Goal: Check status: Check status

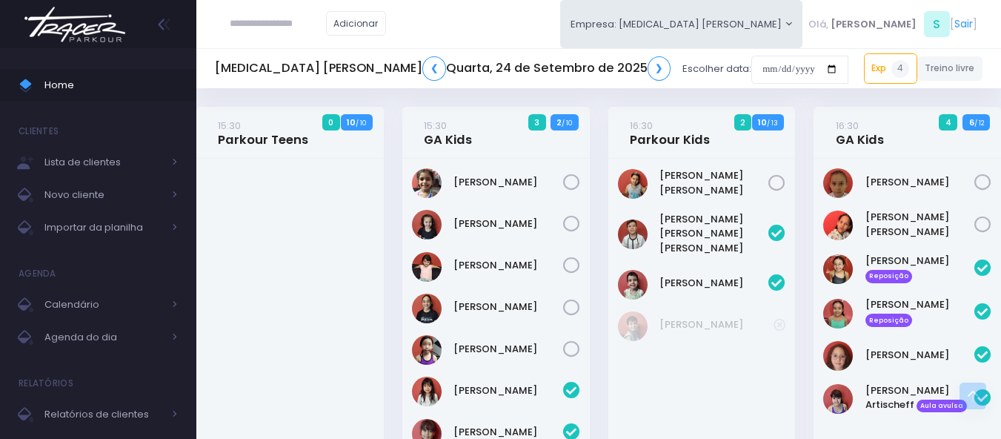
scroll to position [902, 0]
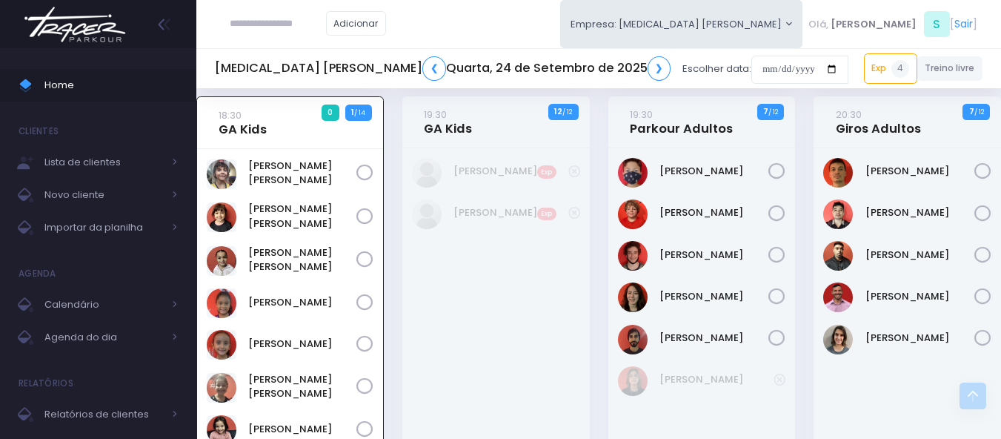
click at [63, 32] on img at bounding box center [75, 25] width 113 height 52
click at [422, 76] on link "❮" at bounding box center [434, 68] width 24 height 24
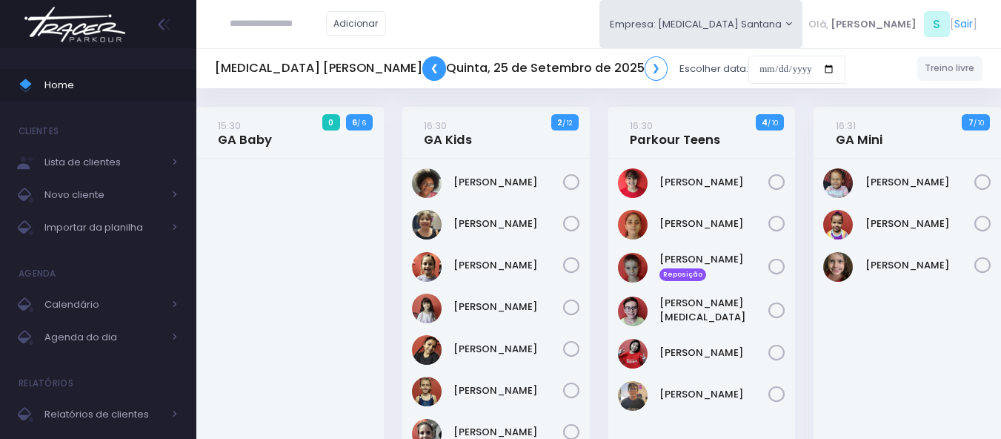
click at [422, 64] on link "❮" at bounding box center [434, 68] width 24 height 24
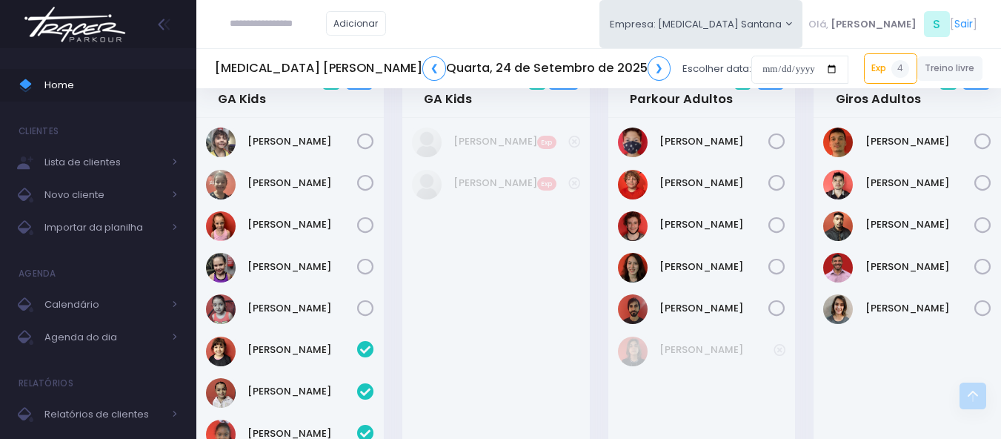
scroll to position [889, 0]
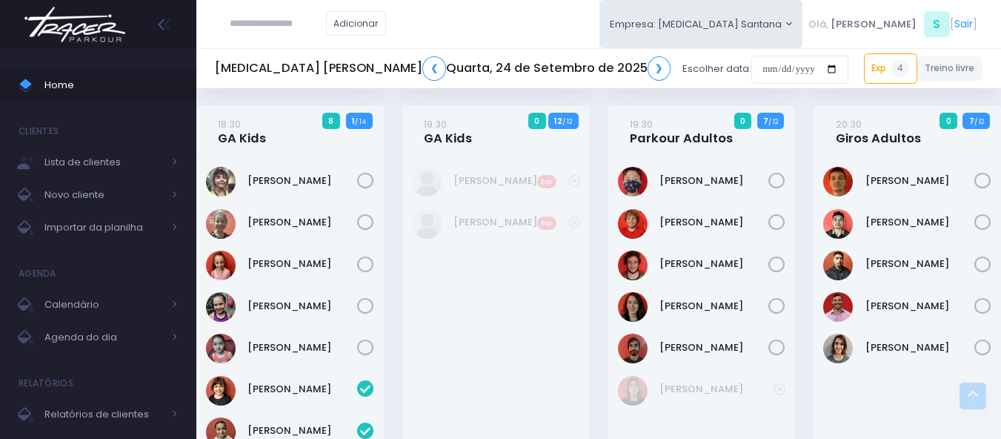
click at [779, 228] on icon at bounding box center [776, 222] width 17 height 17
click at [782, 352] on icon at bounding box center [776, 347] width 17 height 17
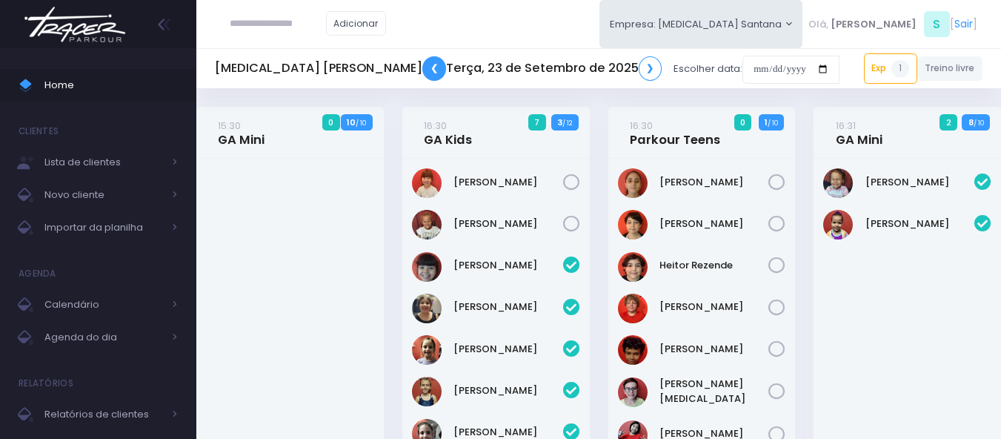
click at [422, 70] on link "❮" at bounding box center [434, 68] width 24 height 24
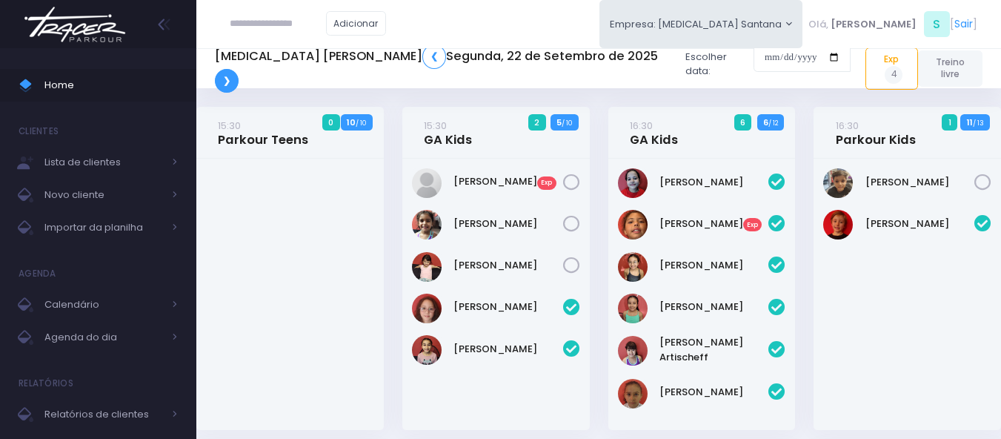
click at [239, 76] on link "❯" at bounding box center [227, 81] width 24 height 24
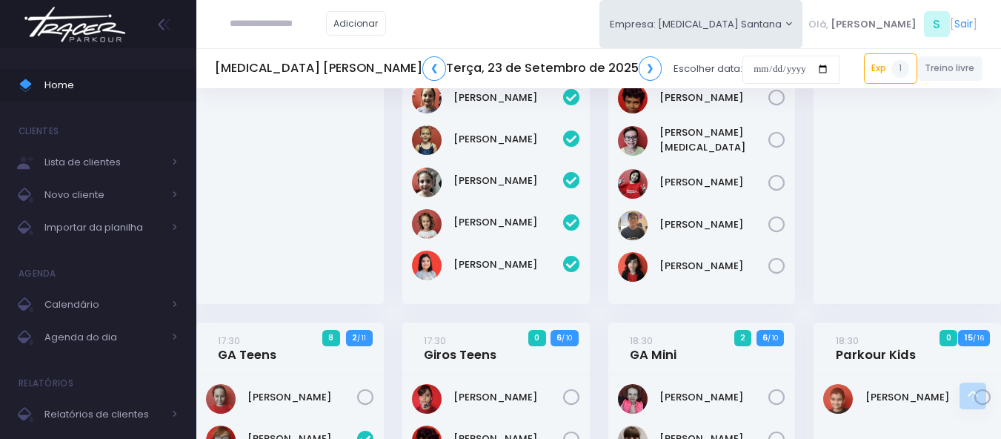
scroll to position [445, 0]
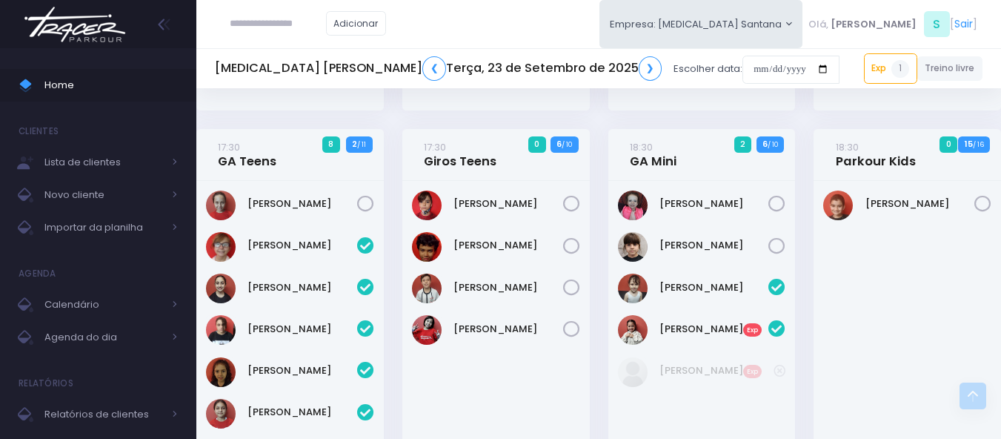
click at [977, 207] on icon at bounding box center [982, 204] width 17 height 17
click at [573, 255] on icon at bounding box center [571, 246] width 17 height 17
click at [574, 290] on icon at bounding box center [571, 287] width 17 height 17
click at [574, 336] on icon at bounding box center [571, 329] width 17 height 17
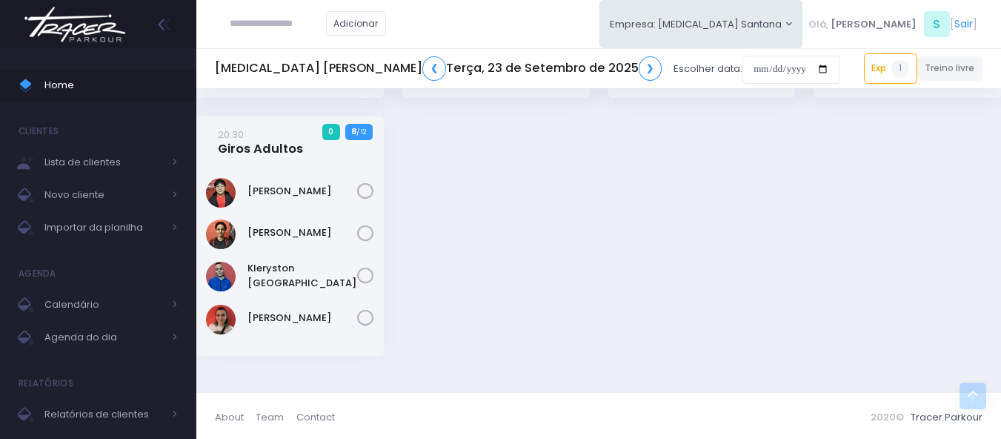
scroll to position [1441, 0]
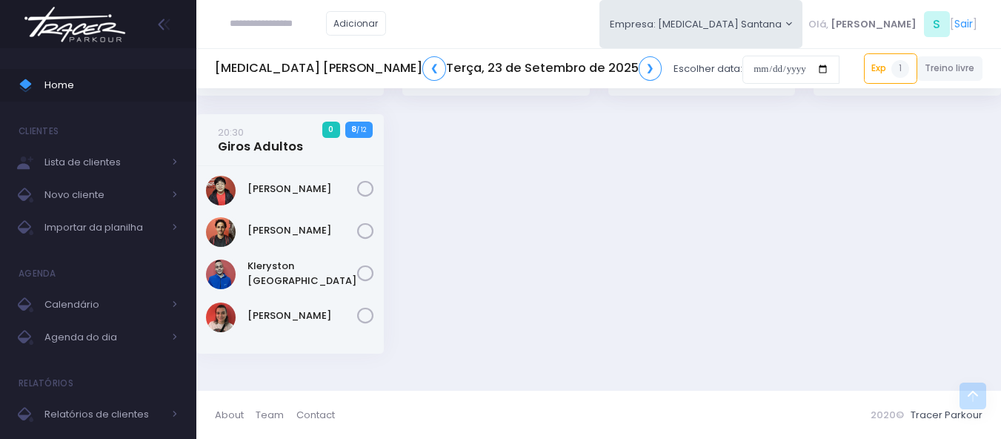
click at [370, 233] on icon at bounding box center [365, 231] width 17 height 17
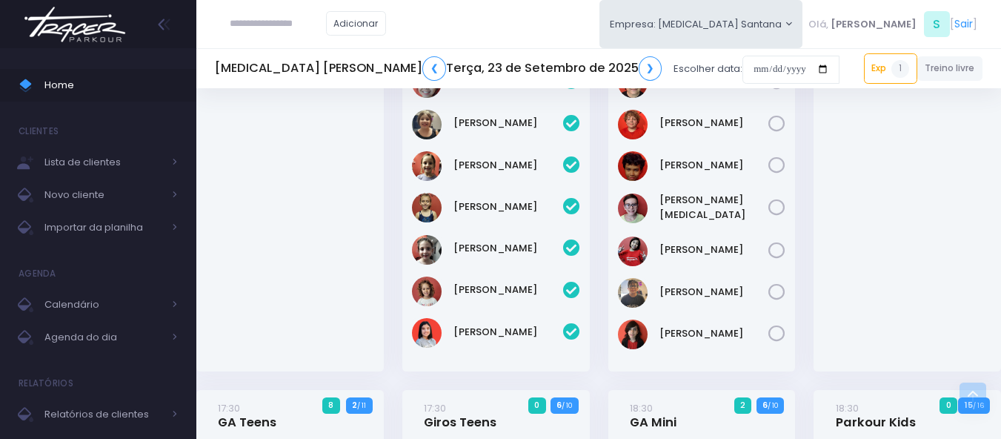
scroll to position [181, 0]
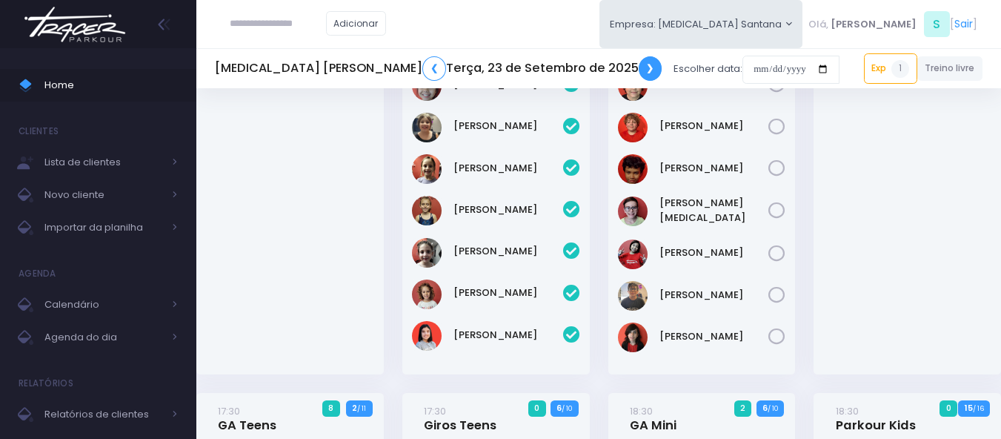
click at [639, 76] on link "❯" at bounding box center [651, 68] width 24 height 24
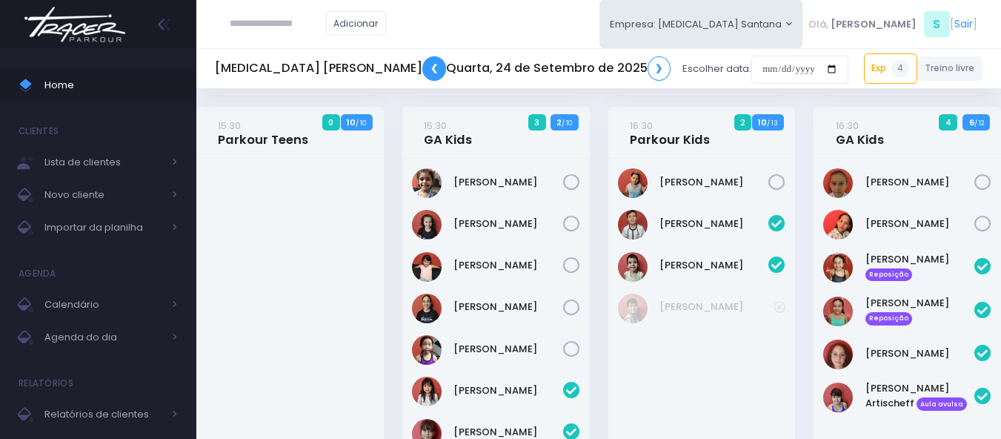
click at [422, 66] on link "❮" at bounding box center [434, 68] width 24 height 24
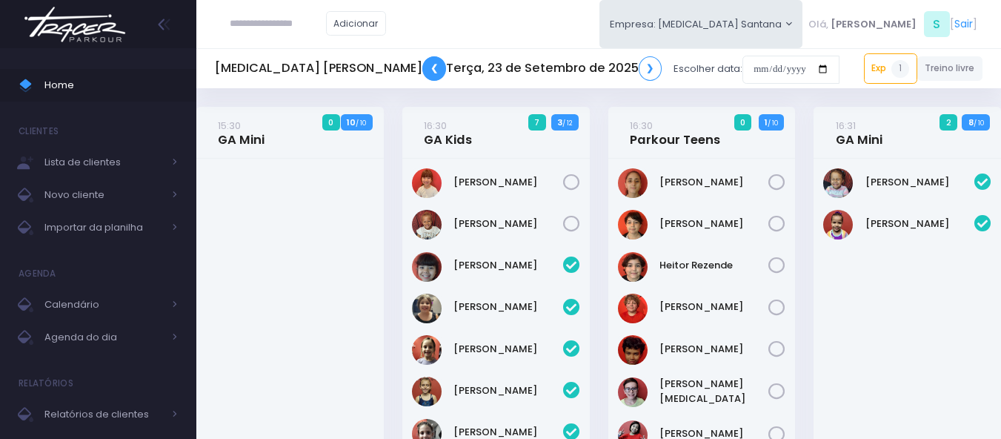
click at [422, 70] on link "❮" at bounding box center [434, 68] width 24 height 24
